Goal: Task Accomplishment & Management: Manage account settings

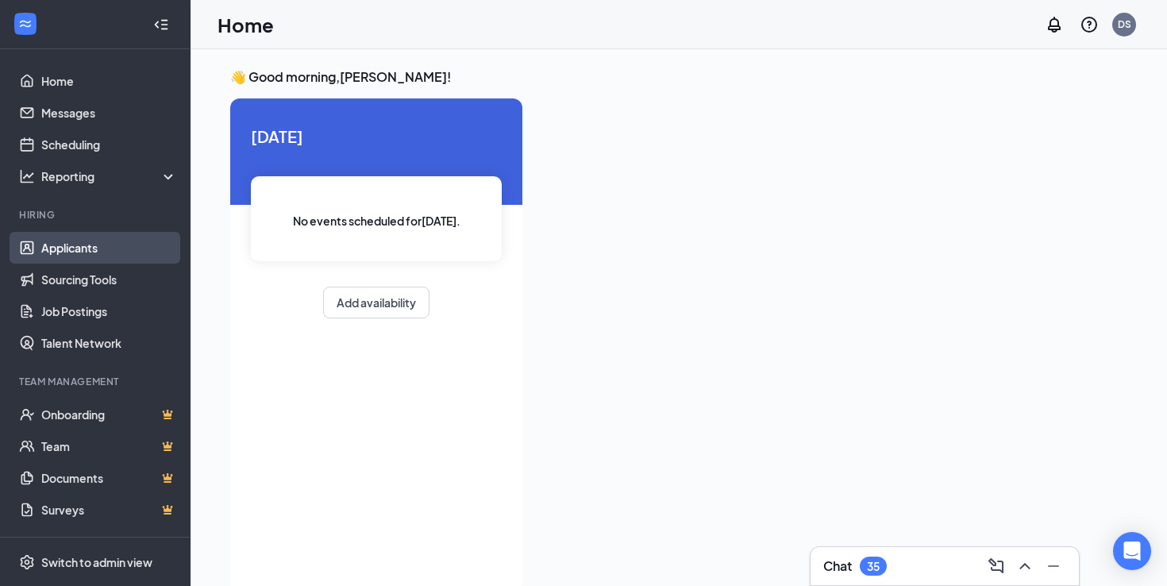
click at [100, 247] on link "Applicants" at bounding box center [109, 248] width 136 height 32
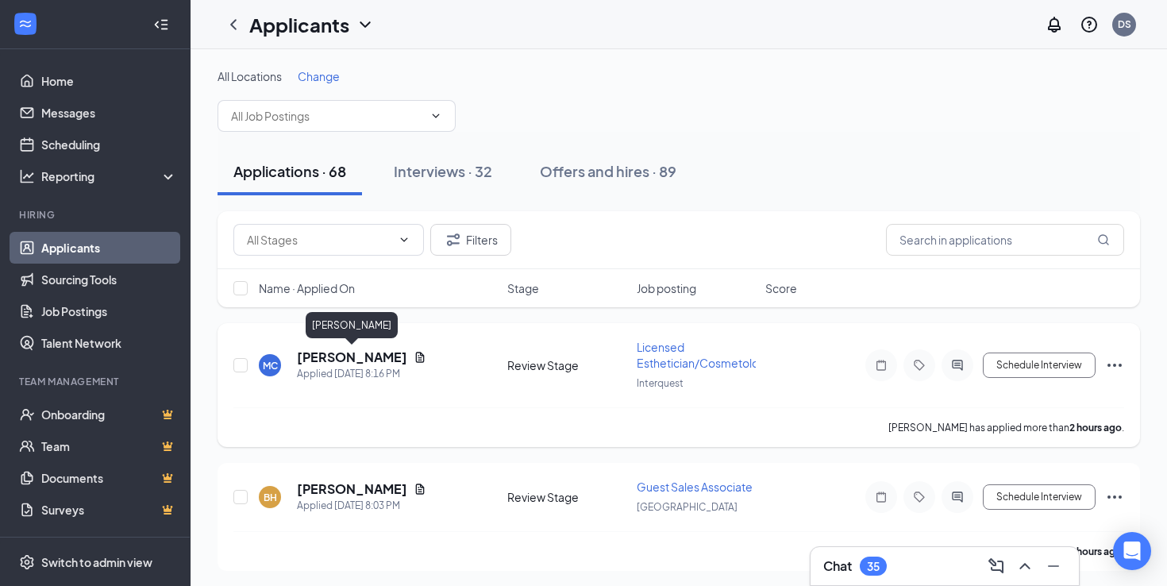
click at [380, 359] on h5 "[PERSON_NAME]" at bounding box center [352, 356] width 110 height 17
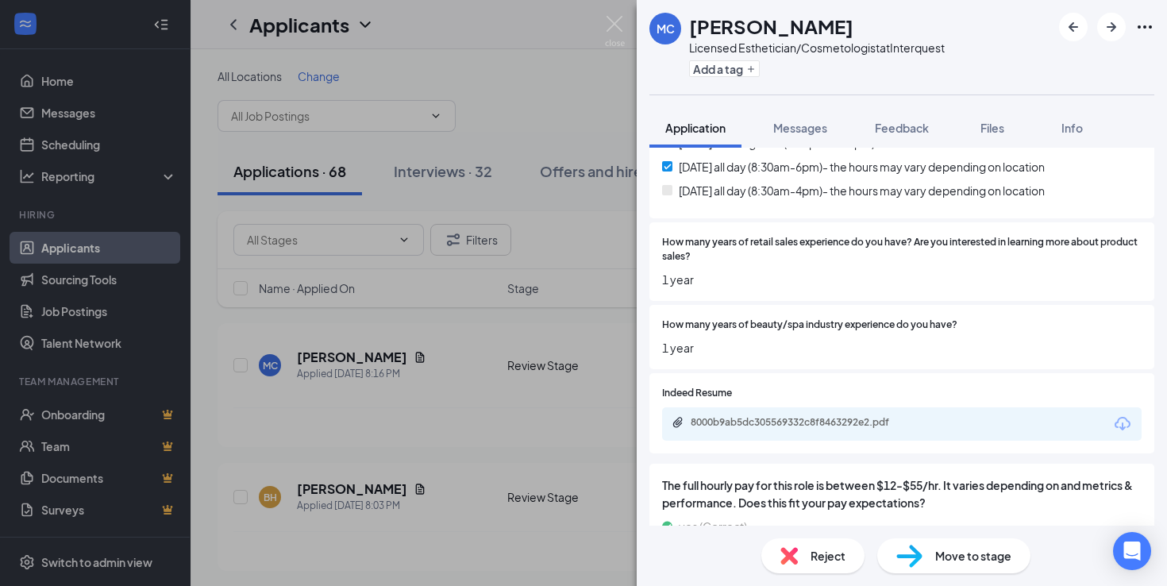
scroll to position [586, 0]
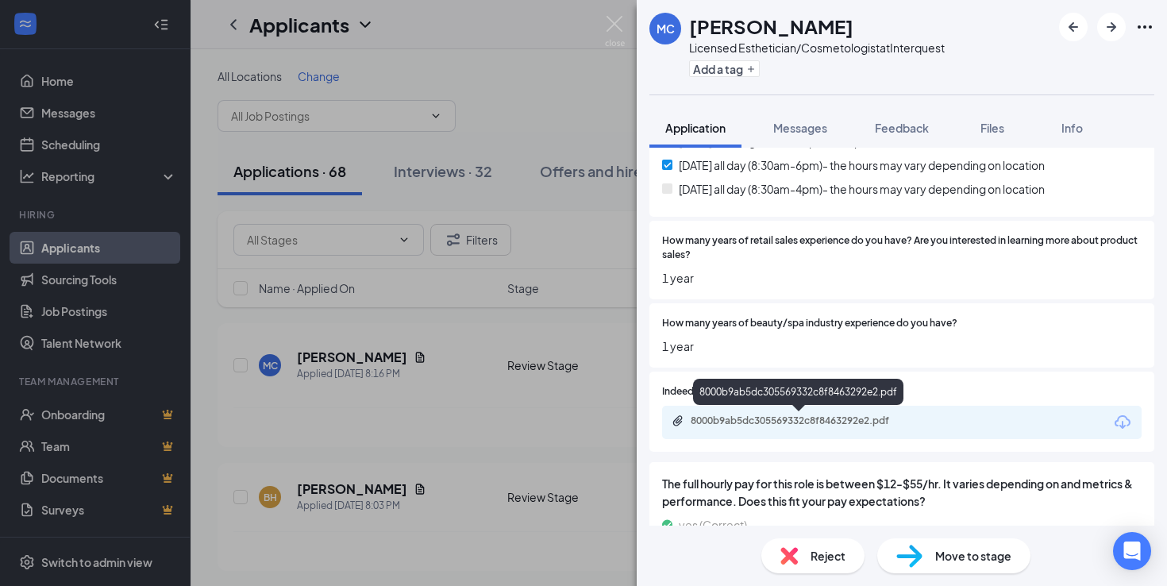
click at [825, 422] on div "8000b9ab5dc305569332c8f8463292e2.pdf" at bounding box center [801, 420] width 222 height 13
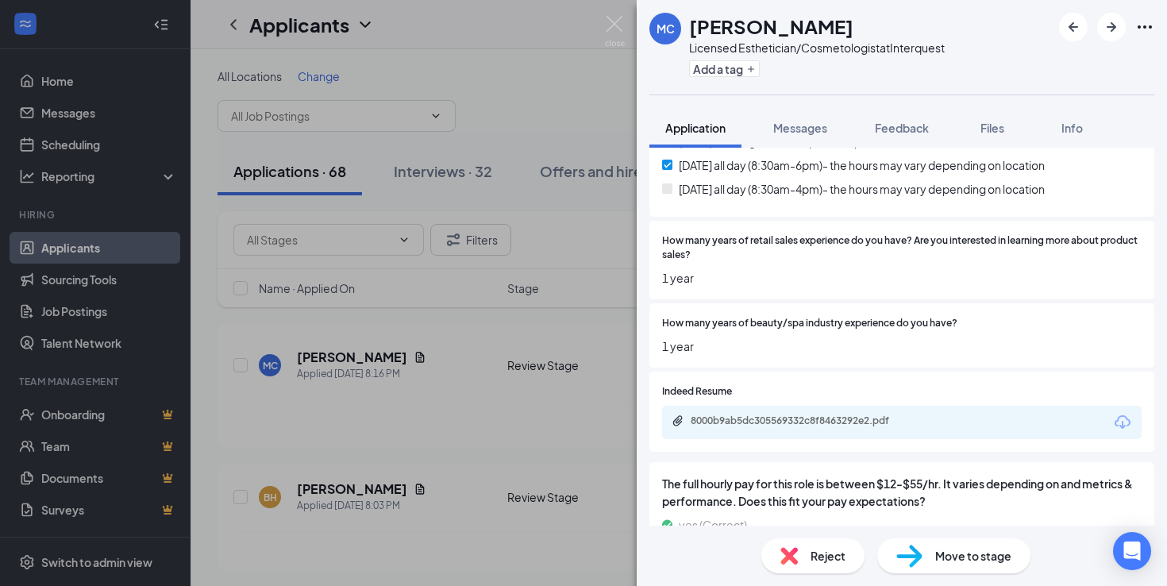
click at [828, 555] on span "Reject" at bounding box center [827, 555] width 35 height 17
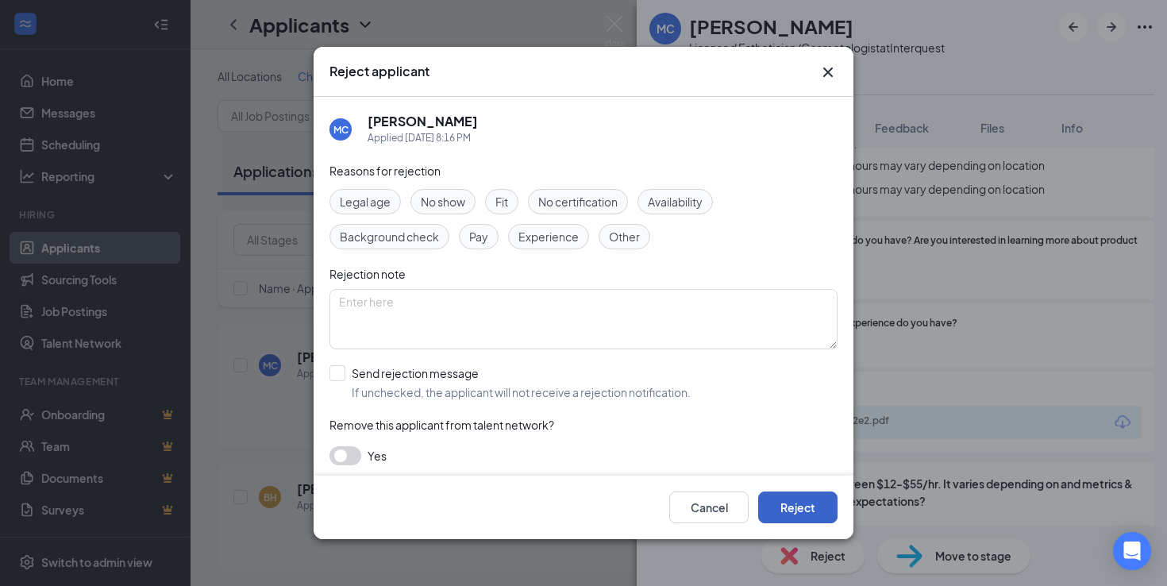
click at [793, 500] on button "Reject" at bounding box center [797, 507] width 79 height 32
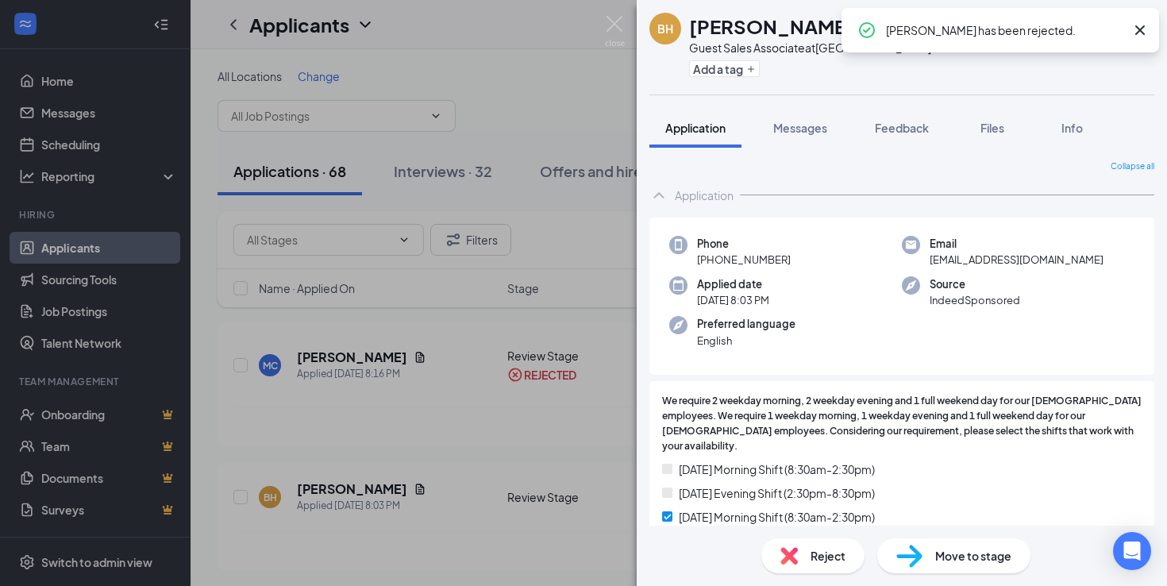
click at [1138, 27] on icon "Cross" at bounding box center [1139, 30] width 19 height 19
click at [614, 22] on img at bounding box center [615, 31] width 20 height 31
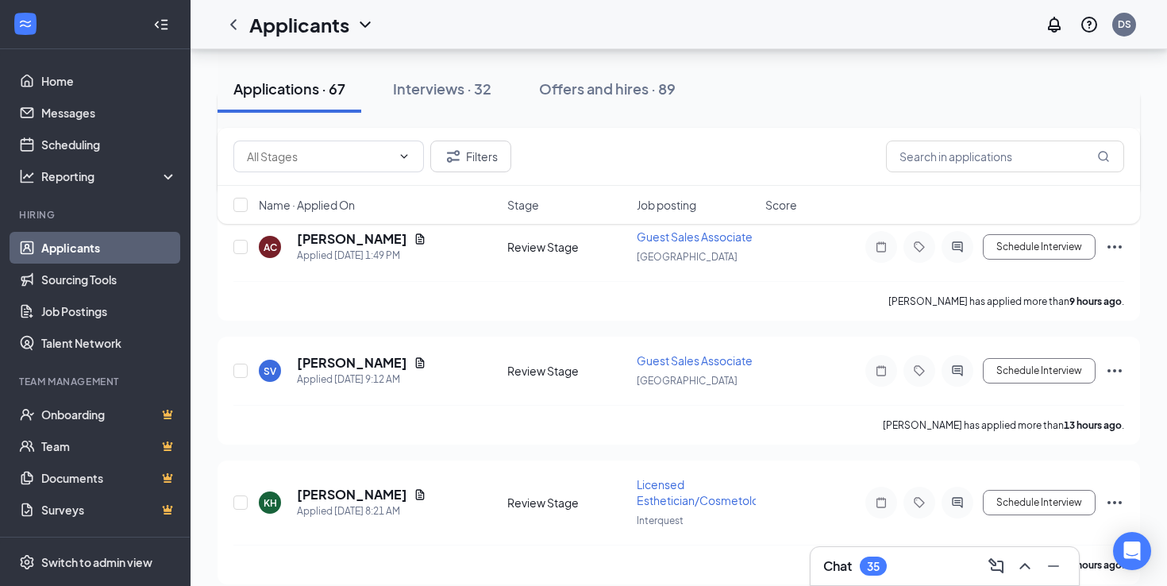
scroll to position [402, 0]
